Goal: Task Accomplishment & Management: Complete application form

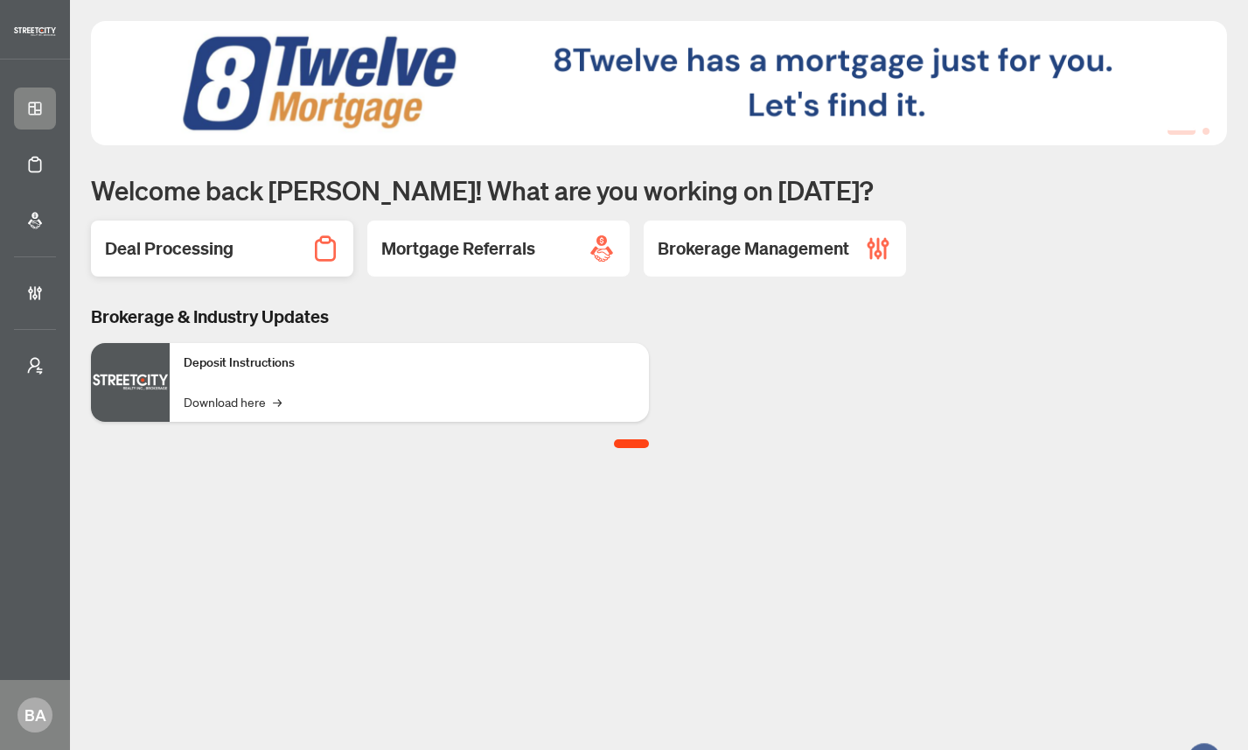
click at [182, 242] on h2 "Deal Processing" at bounding box center [169, 248] width 129 height 24
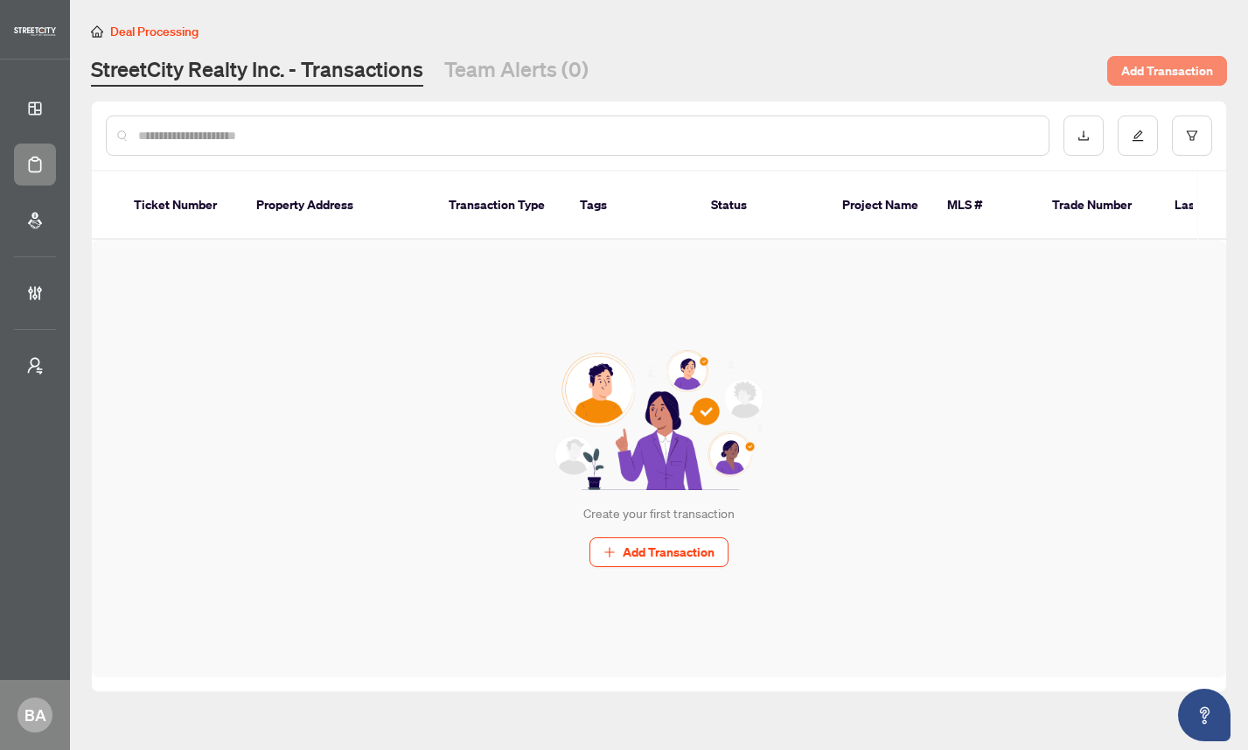
click at [1155, 77] on span "Add Transaction" at bounding box center [1167, 71] width 92 height 28
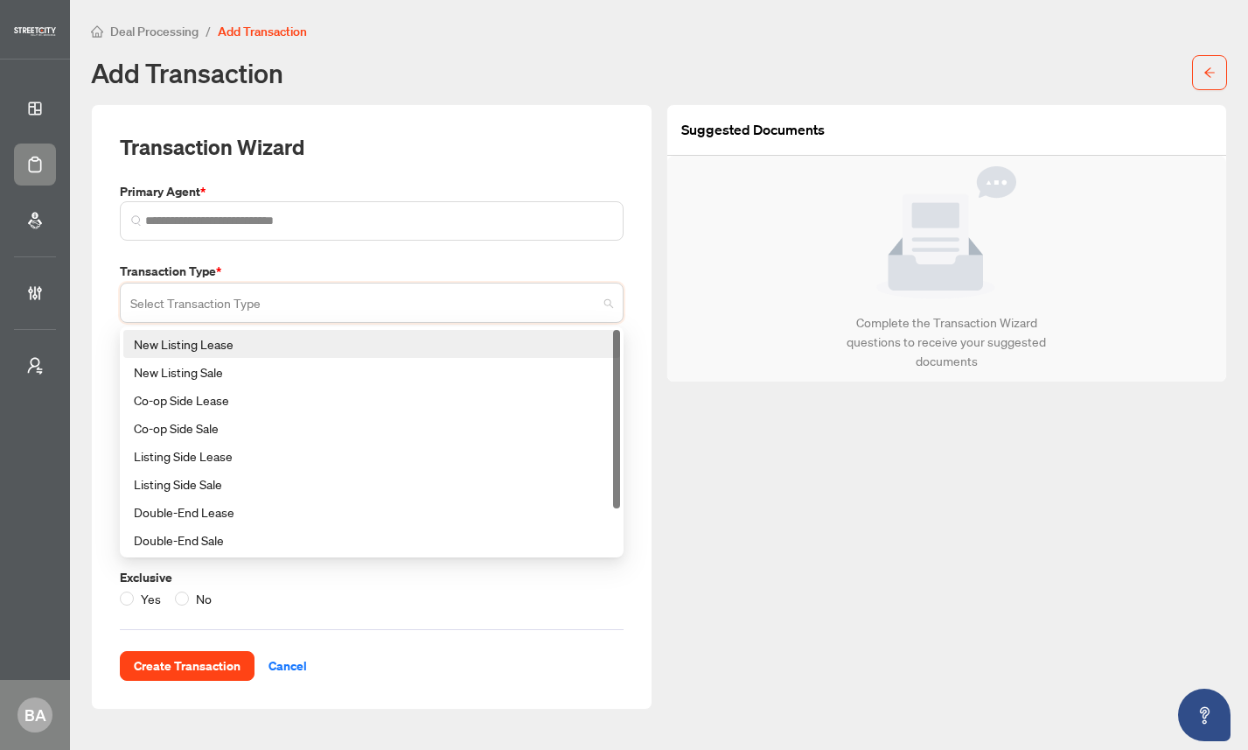
click at [268, 304] on input "search" at bounding box center [363, 305] width 467 height 38
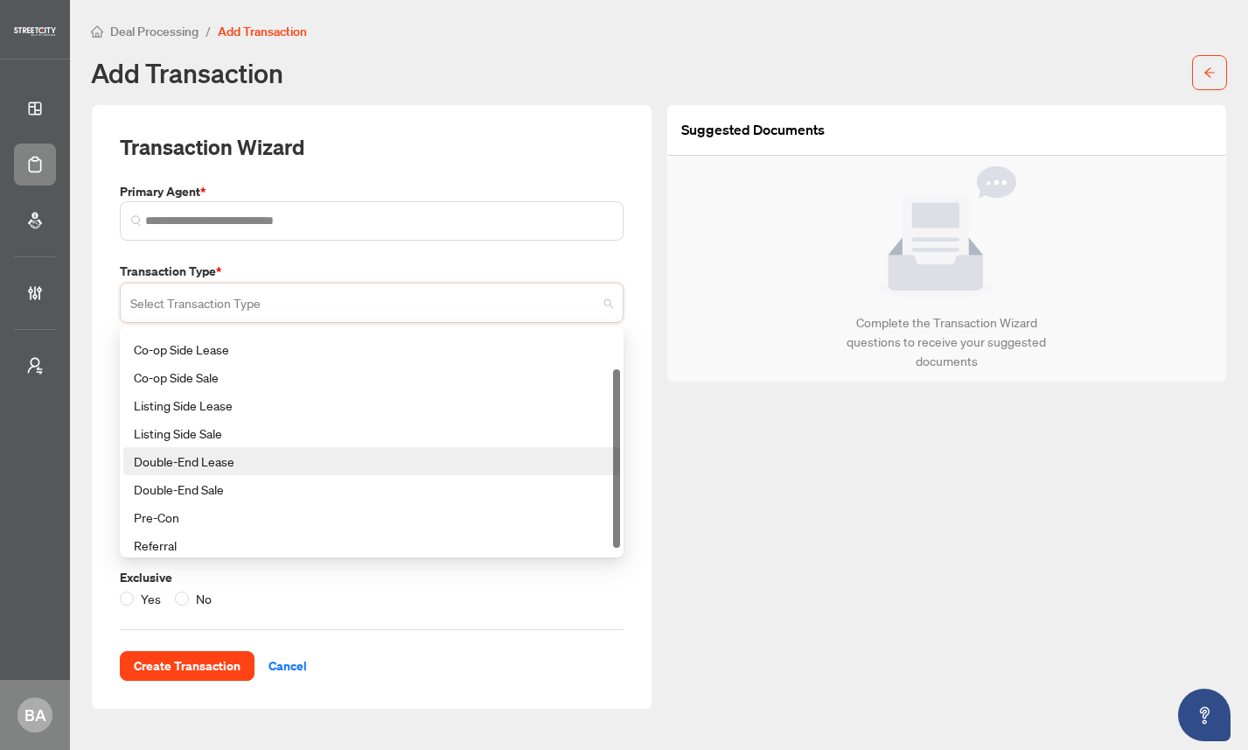
scroll to position [56, 0]
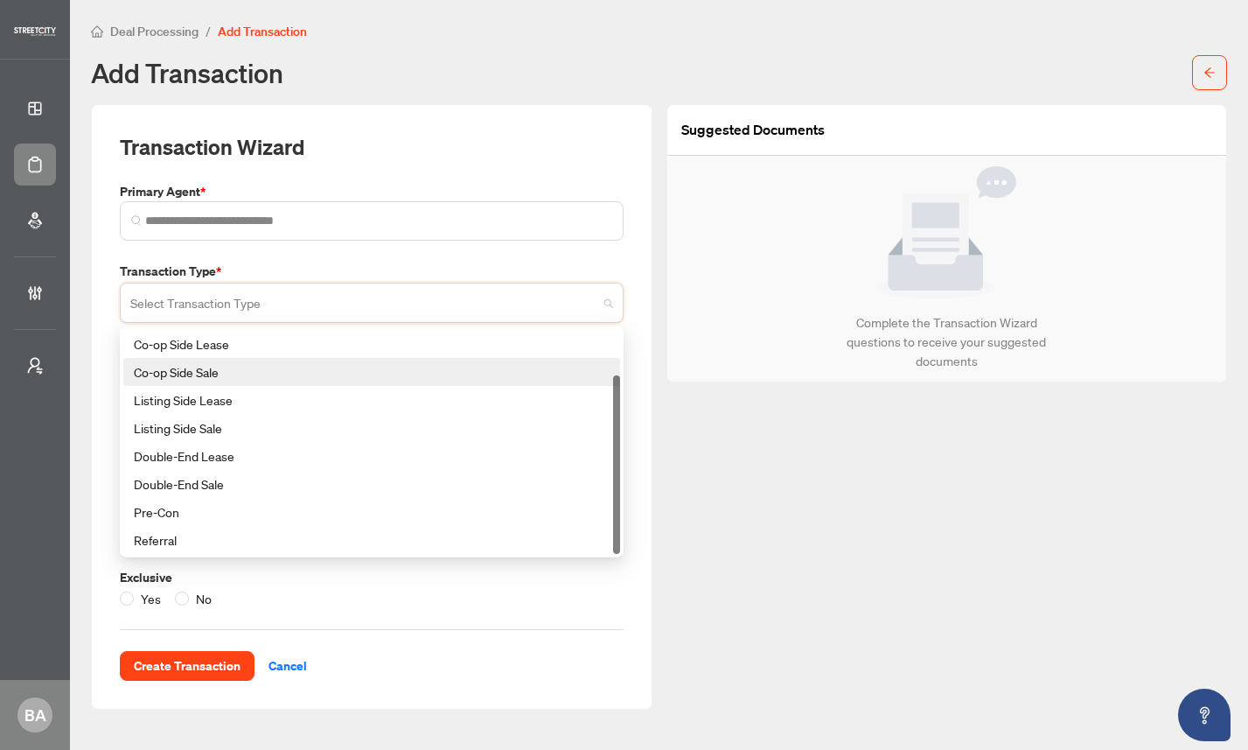
click at [653, 332] on div "Transaction Wizard Primary Agent * Transaction Type * Select Transaction Type 1…" at bounding box center [372, 406] width 576 height 605
